Goal: Information Seeking & Learning: Check status

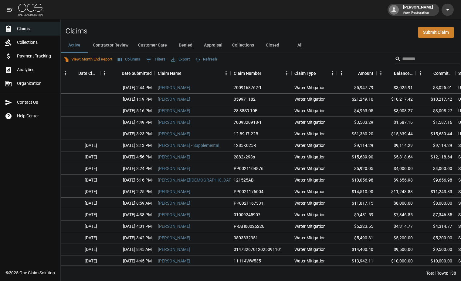
click at [274, 46] on button "Closed" at bounding box center [272, 45] width 27 height 15
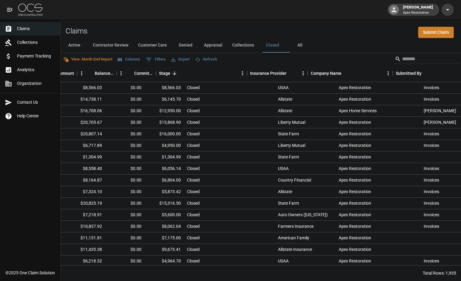
scroll to position [0, 307]
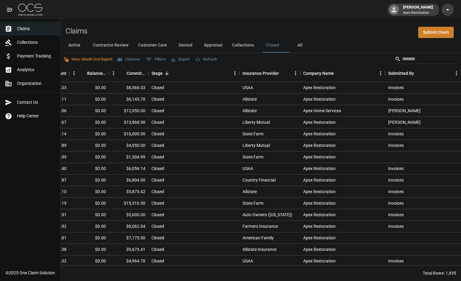
click at [158, 60] on button "0 Filters" at bounding box center [155, 60] width 23 height 10
select select "**********"
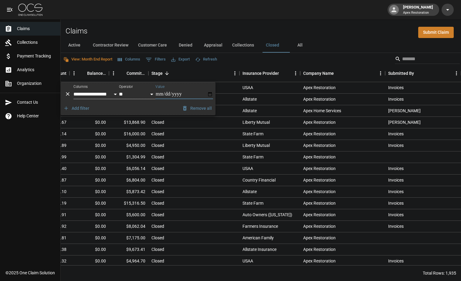
click at [123, 56] on button "Columns" at bounding box center [129, 59] width 26 height 9
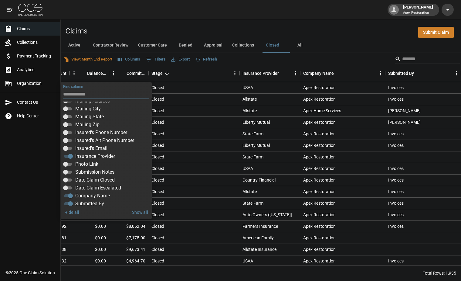
scroll to position [114, 0]
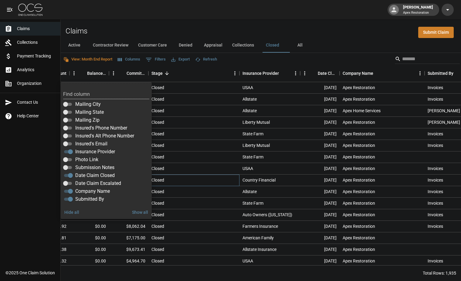
click at [205, 180] on div "Closed" at bounding box center [193, 180] width 91 height 12
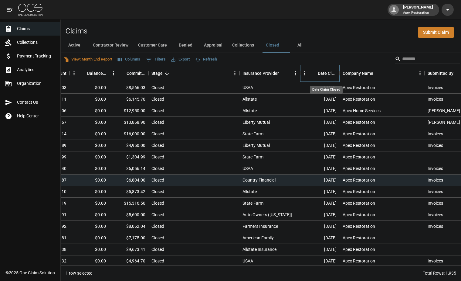
click at [321, 73] on div "Date Claim Closed" at bounding box center [327, 73] width 19 height 17
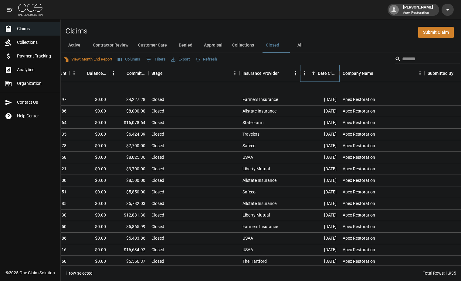
scroll to position [0, 307]
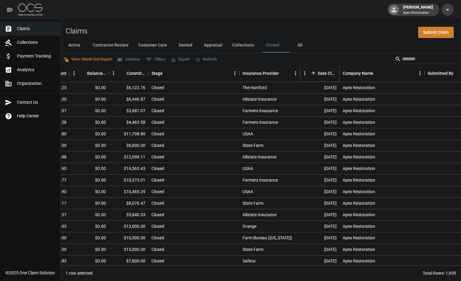
click at [313, 73] on icon "Sort" at bounding box center [313, 72] width 5 height 5
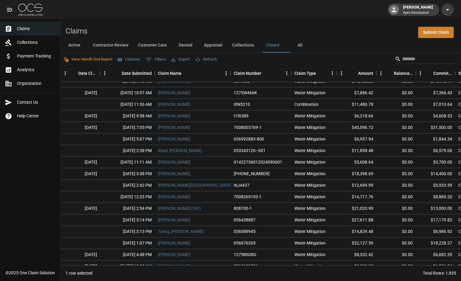
scroll to position [5326, 0]
click at [226, 28] on div "Claims Submit Claim" at bounding box center [261, 28] width 401 height 19
click at [304, 45] on button "All" at bounding box center [299, 45] width 27 height 15
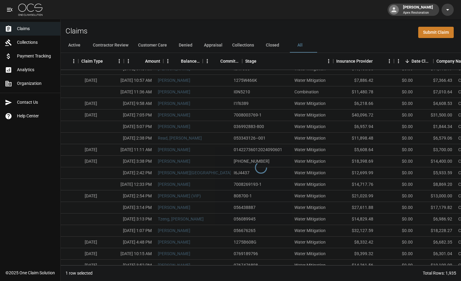
scroll to position [5326, 346]
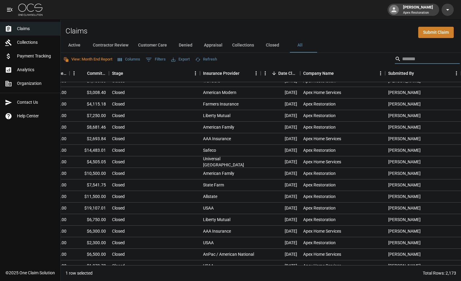
click at [421, 61] on input "Search" at bounding box center [426, 59] width 49 height 10
type input "****"
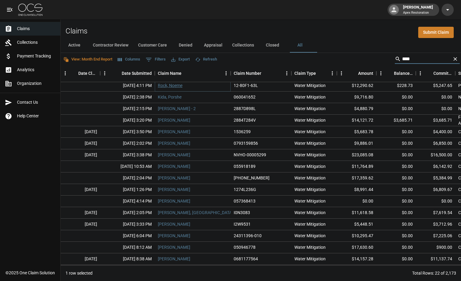
scroll to position [3, 0]
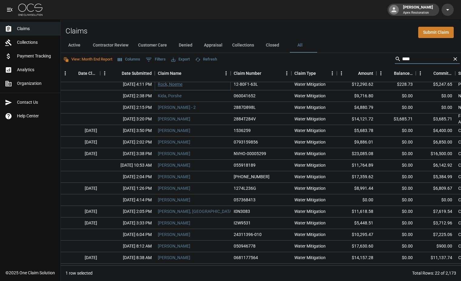
click at [167, 87] on link "Rock, Noeme" at bounding box center [170, 84] width 25 height 6
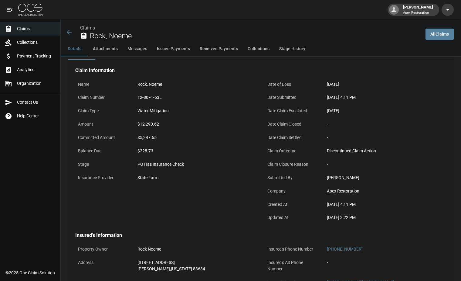
scroll to position [21, 0]
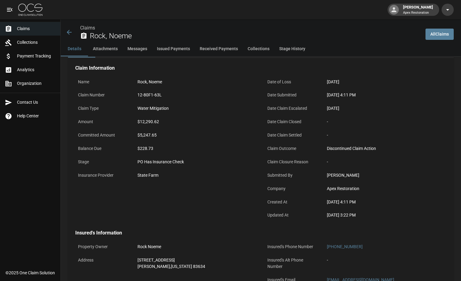
click at [159, 131] on div "$5,247.65" at bounding box center [196, 135] width 123 height 12
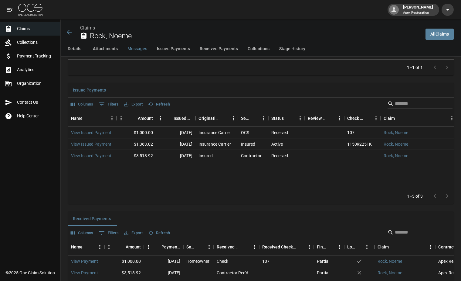
scroll to position [726, 0]
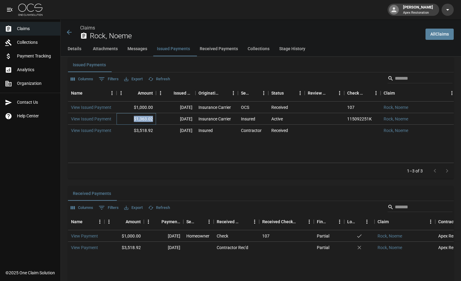
drag, startPoint x: 154, startPoint y: 120, endPoint x: 132, endPoint y: 119, distance: 21.9
click at [132, 119] on div "$1,363.02" at bounding box center [136, 119] width 39 height 12
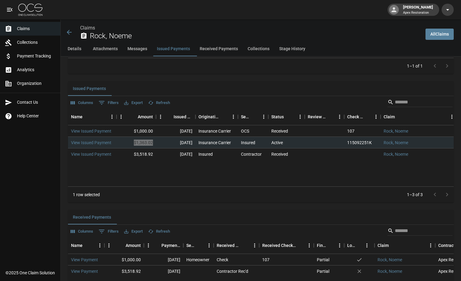
scroll to position [674, 0]
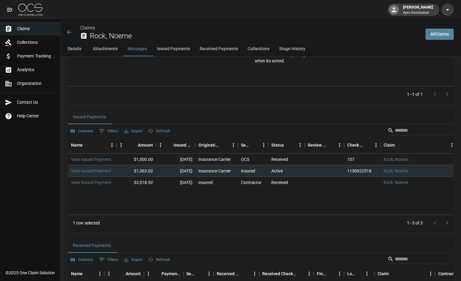
click at [155, 203] on div "Name Amount Issued Date Originating From Sent To Status Review Status Check Num…" at bounding box center [261, 175] width 386 height 78
click at [134, 201] on div "Name Amount Issued Date Originating From Sent To Status Review Status Check Num…" at bounding box center [261, 175] width 386 height 78
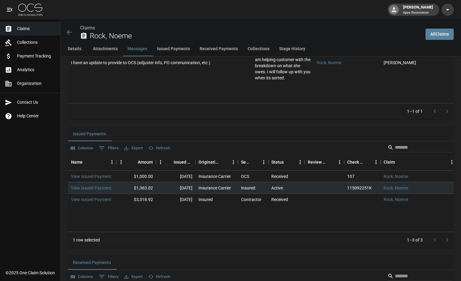
scroll to position [666, 0]
